Goal: Task Accomplishment & Management: Complete application form

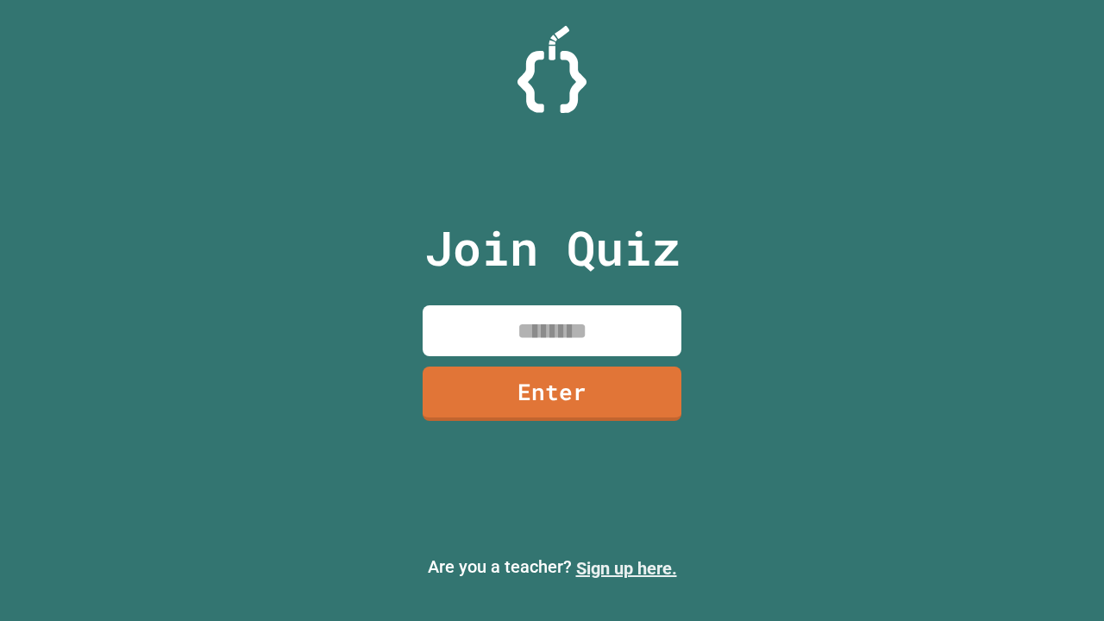
click at [626, 568] on link "Sign up here." at bounding box center [626, 568] width 101 height 21
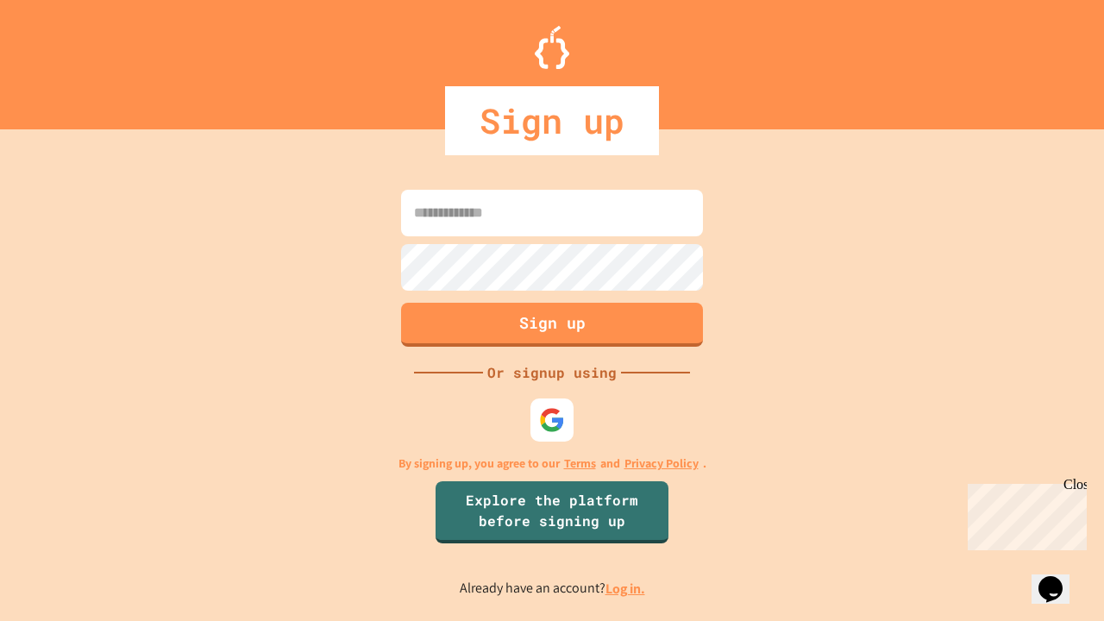
click at [626, 588] on link "Log in." at bounding box center [625, 588] width 40 height 18
